Goal: Ask a question

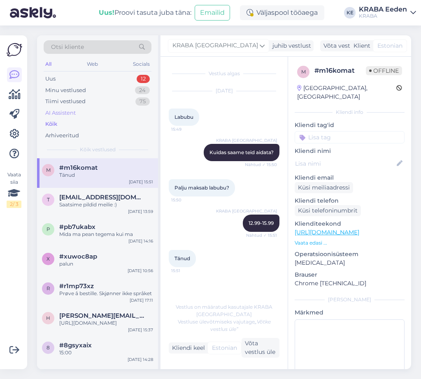
click at [71, 118] on div "AI Assistent" at bounding box center [98, 113] width 108 height 12
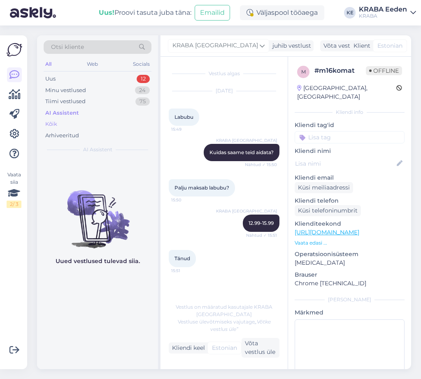
click at [66, 123] on div "Kõik" at bounding box center [98, 124] width 108 height 12
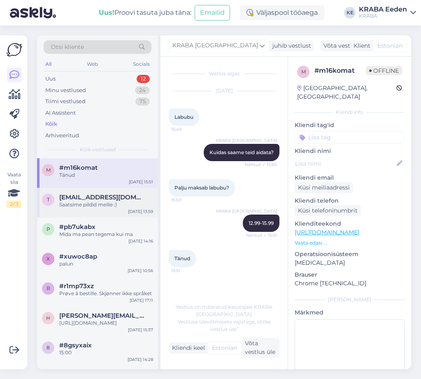
click at [127, 205] on div "Saatsime pildid meilie :)" at bounding box center [106, 204] width 94 height 7
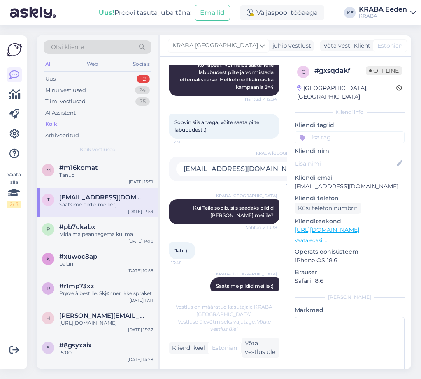
scroll to position [279, 0]
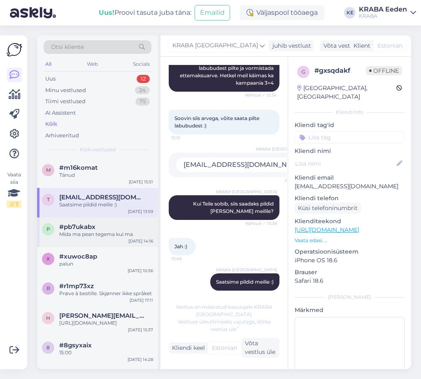
click at [111, 229] on div "#pb7ukabx" at bounding box center [106, 226] width 94 height 7
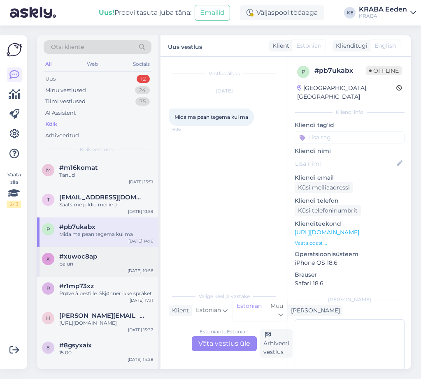
click at [106, 257] on div "#xuwoc8ap" at bounding box center [106, 256] width 94 height 7
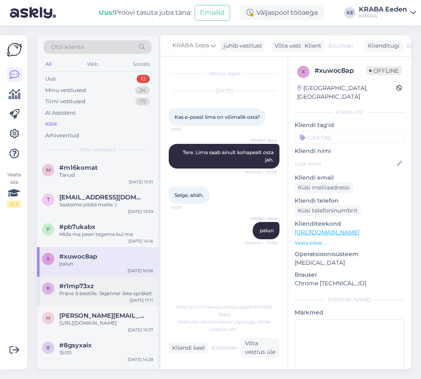
click at [100, 293] on div "Prøve å bestille. Skjønner ikke språket" at bounding box center [106, 293] width 94 height 7
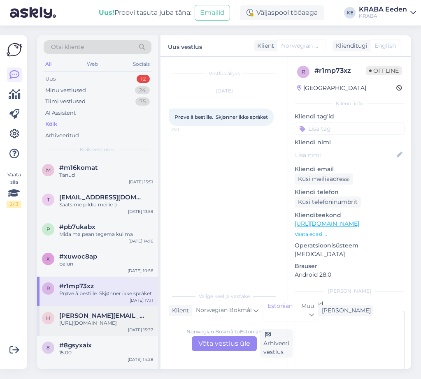
click at [101, 322] on div "[URL][DOMAIN_NAME]" at bounding box center [106, 322] width 94 height 7
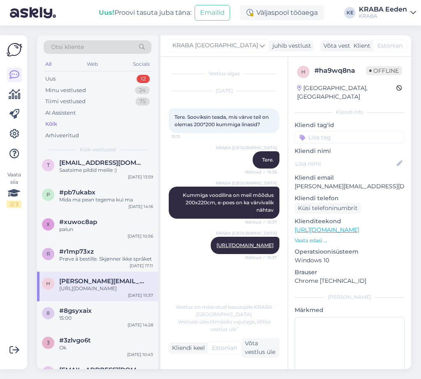
scroll to position [82, 0]
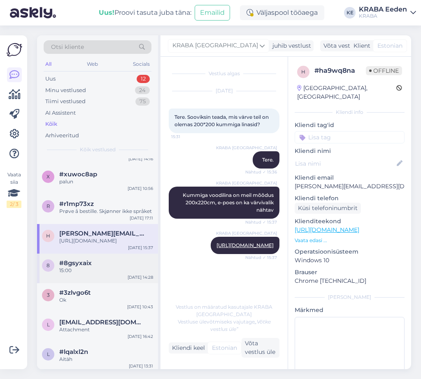
click at [109, 267] on div "#8gsyxaix" at bounding box center [106, 262] width 94 height 7
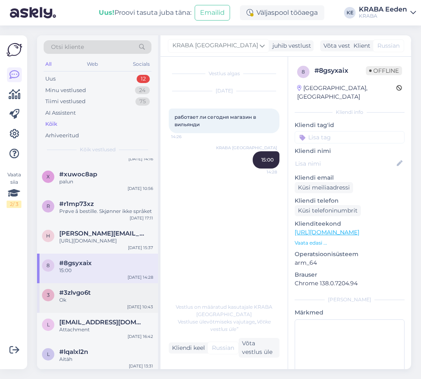
click at [97, 296] on div "#3zlvgo6t" at bounding box center [106, 292] width 94 height 7
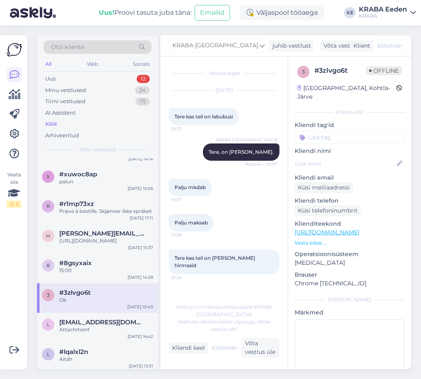
scroll to position [0, 0]
click at [107, 333] on div "Attachment" at bounding box center [106, 329] width 94 height 7
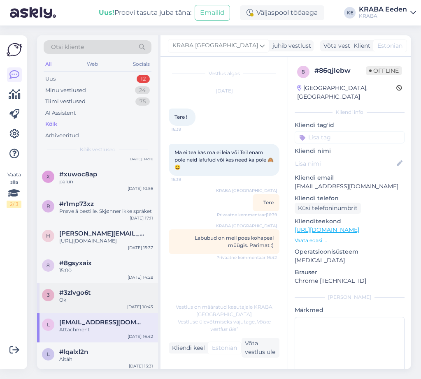
scroll to position [123, 0]
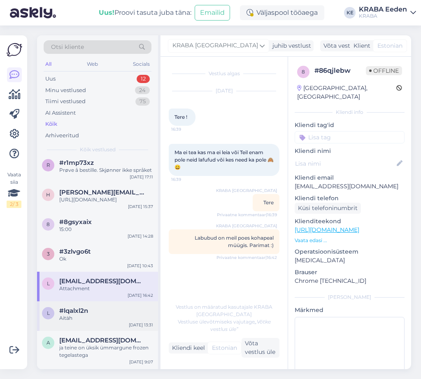
click at [97, 315] on div "#lqalxl2n" at bounding box center [106, 310] width 94 height 7
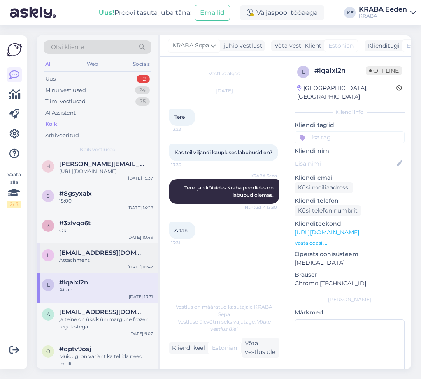
scroll to position [206, 0]
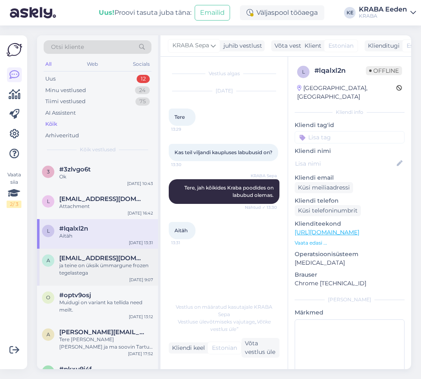
click at [109, 277] on div "ja teine on üksik ümmargune frozen tegelastega" at bounding box center [106, 269] width 94 height 15
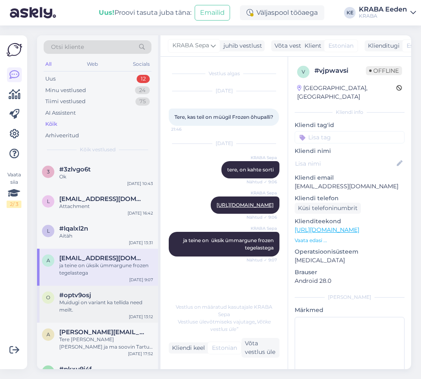
click at [101, 321] on div "o #optv9osj Muidugi on variant ka tellida need meilt. [DATE] 13:12" at bounding box center [97, 304] width 121 height 37
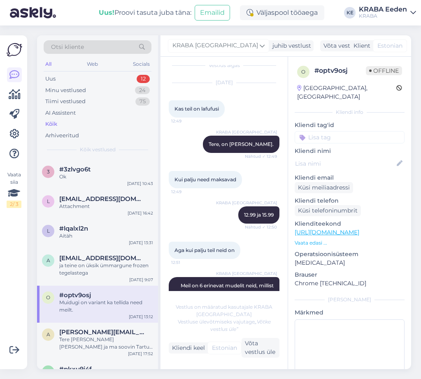
scroll to position [0, 0]
